Goal: Task Accomplishment & Management: Manage account settings

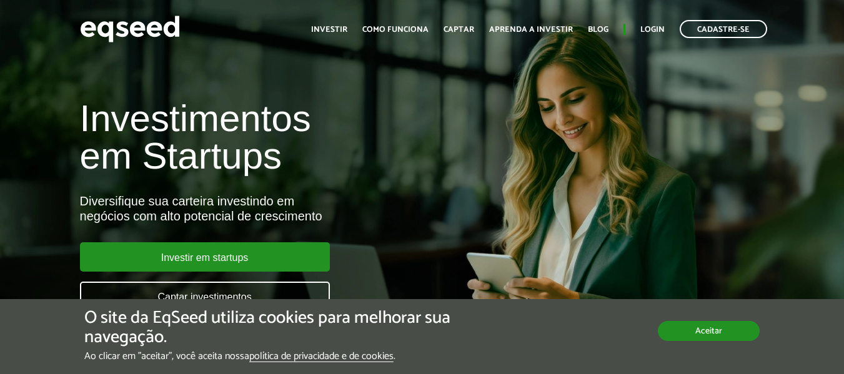
click at [695, 332] on button "Aceitar" at bounding box center [709, 331] width 102 height 20
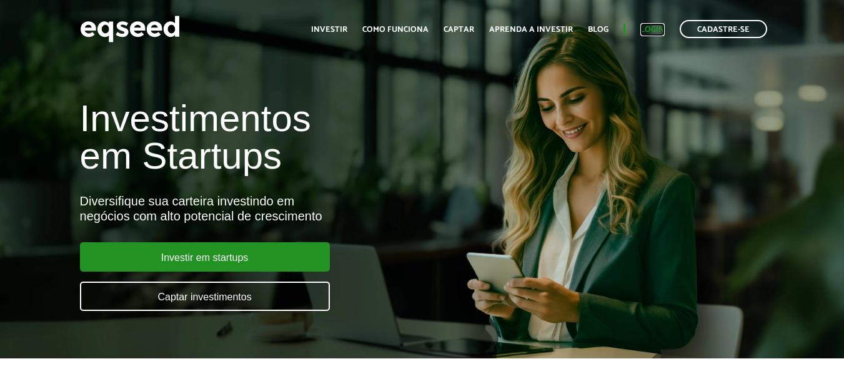
click at [653, 30] on link "Login" at bounding box center [652, 30] width 24 height 8
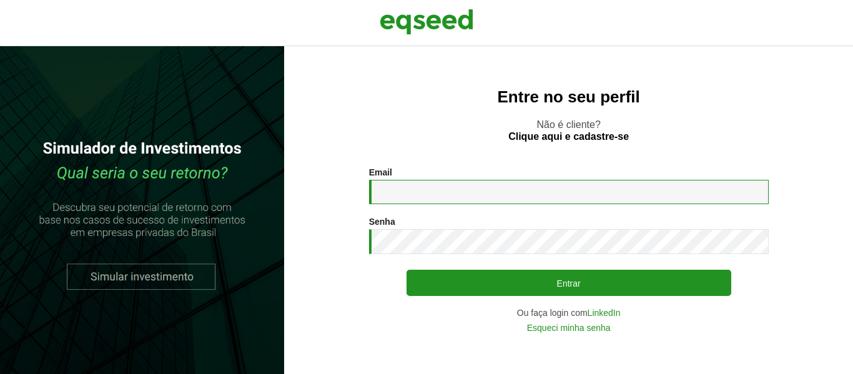
click at [430, 201] on input "Email *" at bounding box center [569, 192] width 400 height 24
type input "**********"
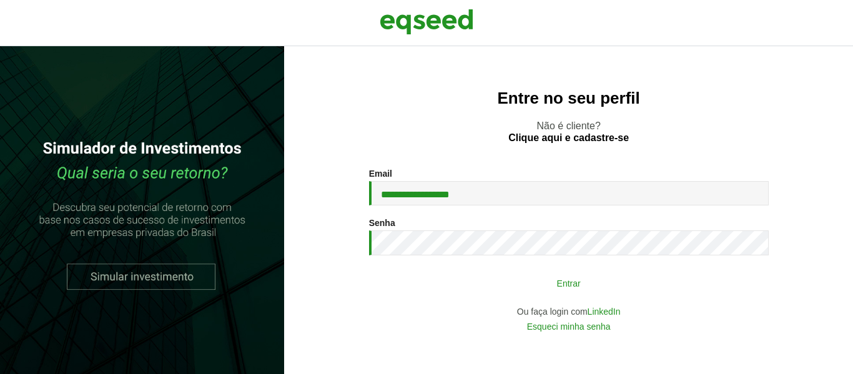
click at [558, 289] on button "Entrar" at bounding box center [569, 283] width 325 height 24
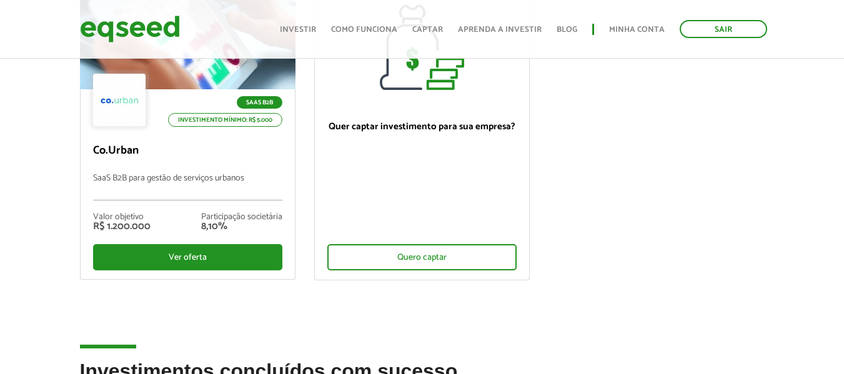
scroll to position [187, 0]
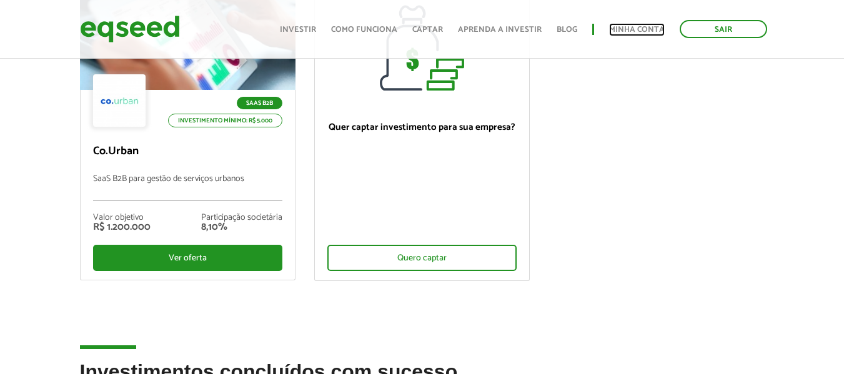
click at [635, 30] on link "Minha conta" at bounding box center [637, 30] width 56 height 8
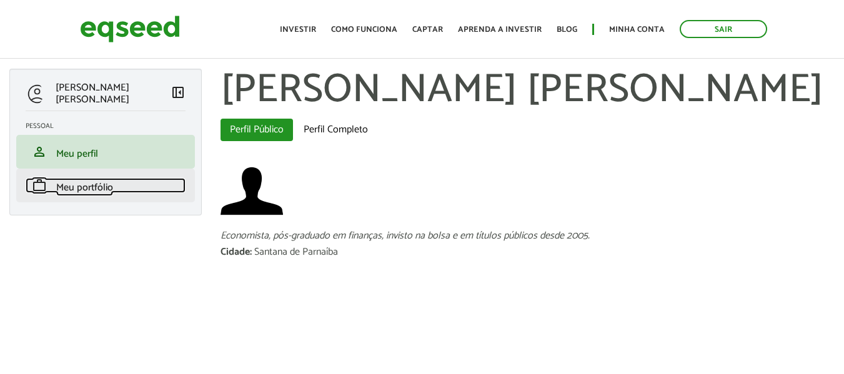
click at [79, 189] on span "Meu portfólio" at bounding box center [84, 187] width 57 height 17
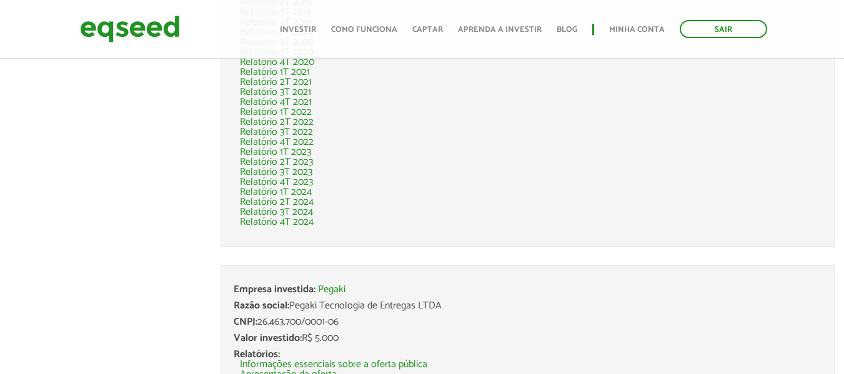
scroll to position [3594, 0]
click at [713, 30] on link "Sair" at bounding box center [723, 29] width 87 height 18
